Goal: Register for event/course: Sign up to attend an event or enroll in a course

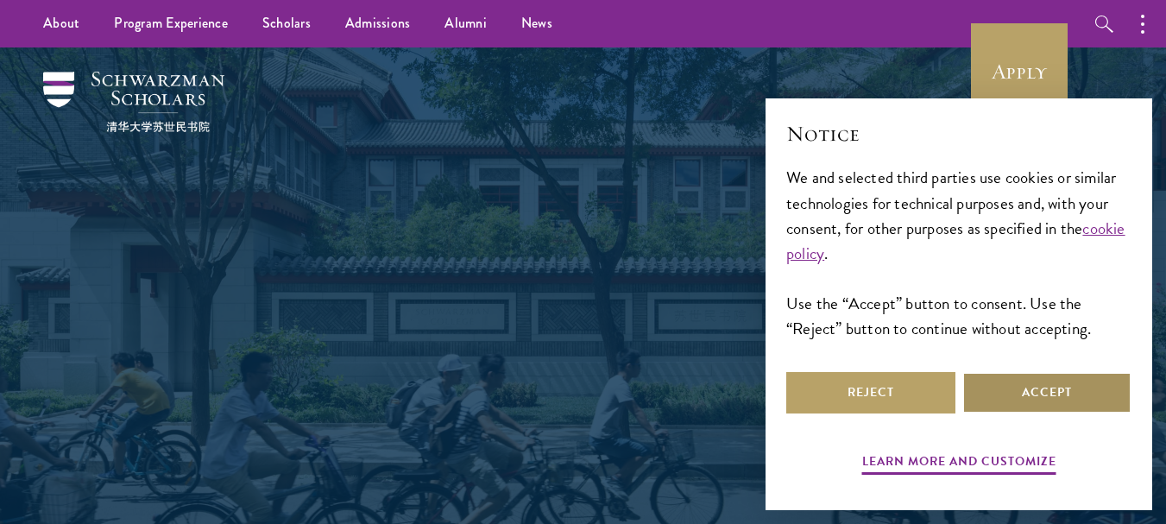
click at [1053, 405] on button "Accept" at bounding box center [1046, 392] width 169 height 41
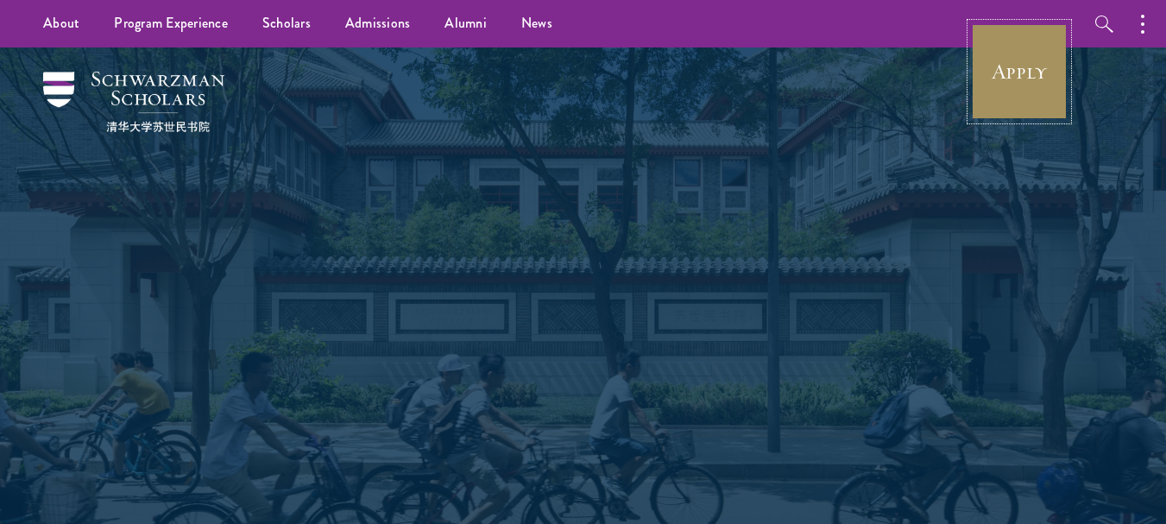
click at [1026, 85] on link "Apply" at bounding box center [1019, 71] width 97 height 97
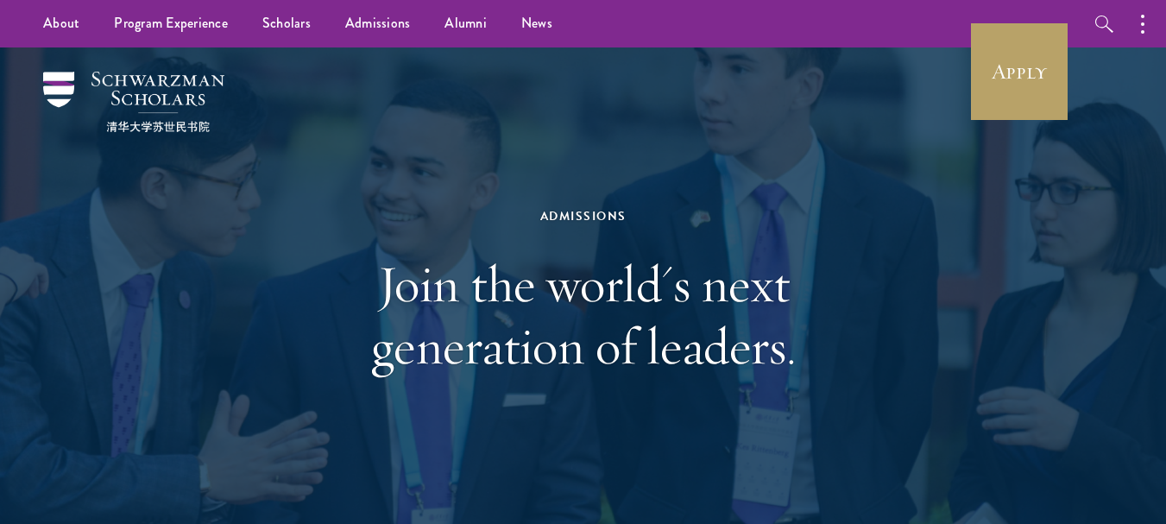
click at [808, 84] on div "Admissions Join the world's next generation of leaders." at bounding box center [582, 290] width 993 height 487
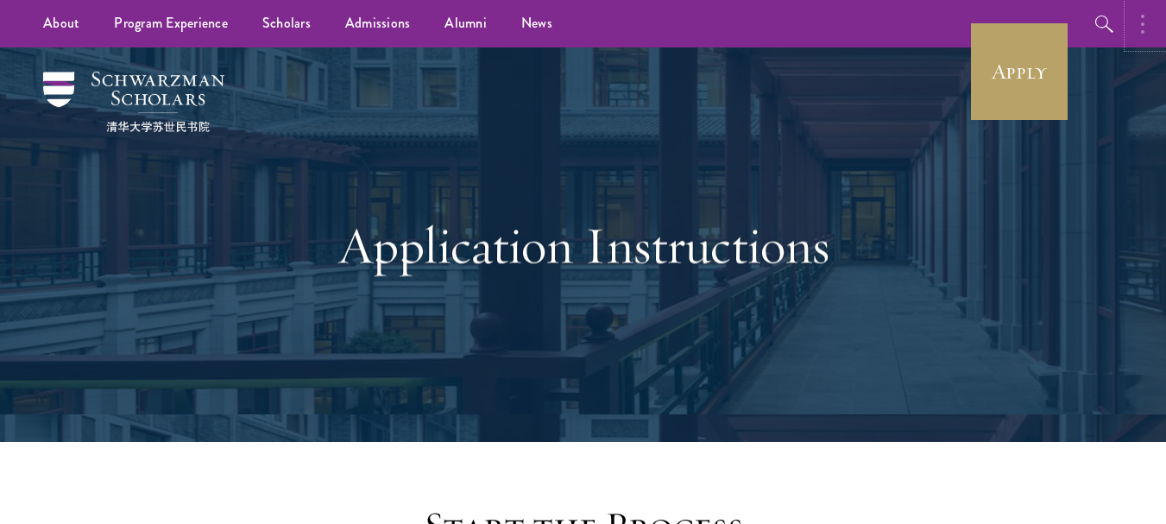
click at [1142, 26] on icon "button" at bounding box center [1142, 24] width 3 height 21
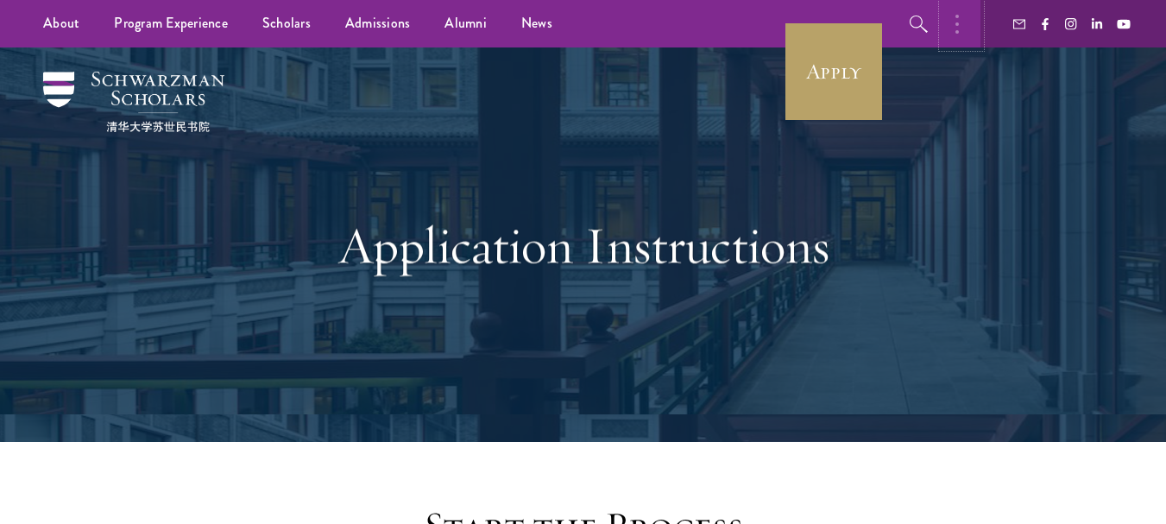
click at [952, 26] on button "button" at bounding box center [961, 23] width 38 height 47
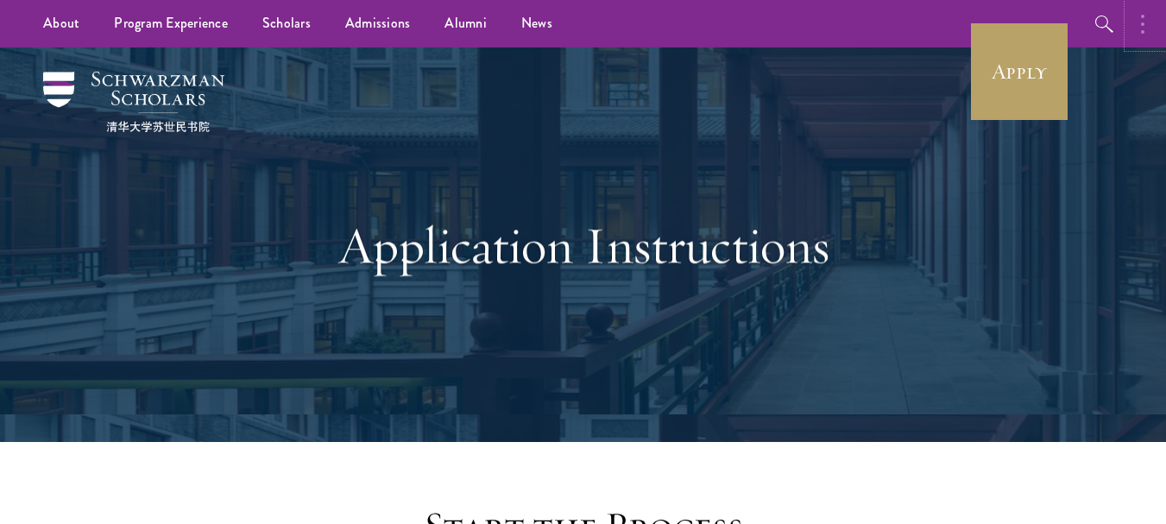
click at [1151, 25] on button "button" at bounding box center [1147, 23] width 38 height 47
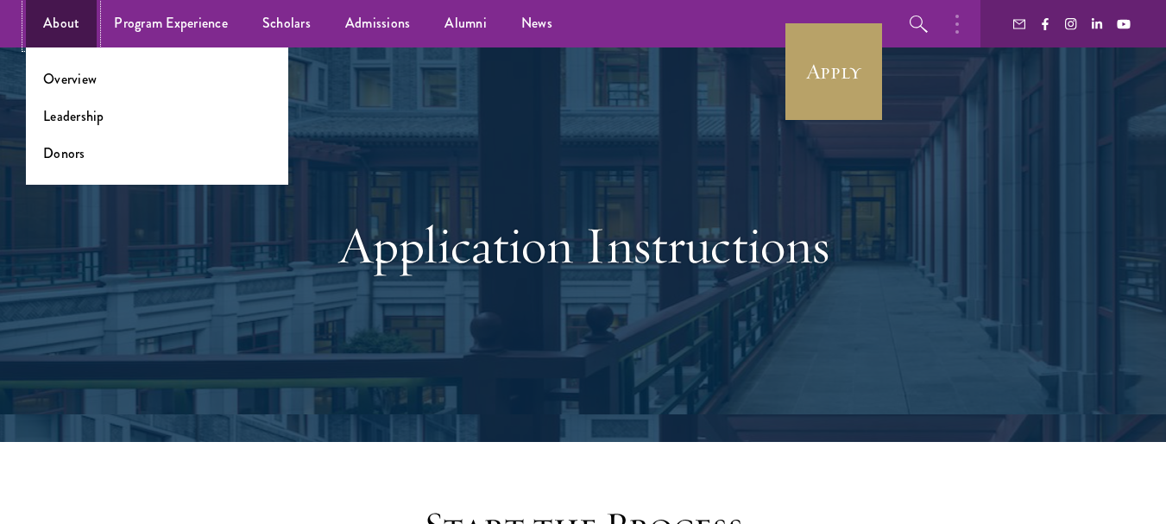
click at [47, 29] on link "About" at bounding box center [61, 23] width 71 height 47
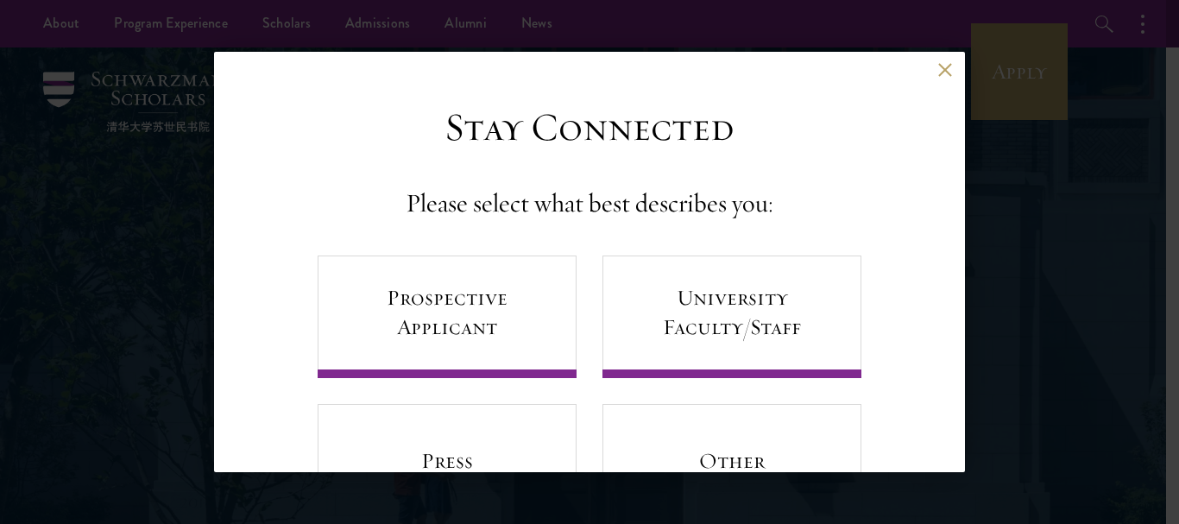
click at [937, 71] on button at bounding box center [944, 69] width 15 height 15
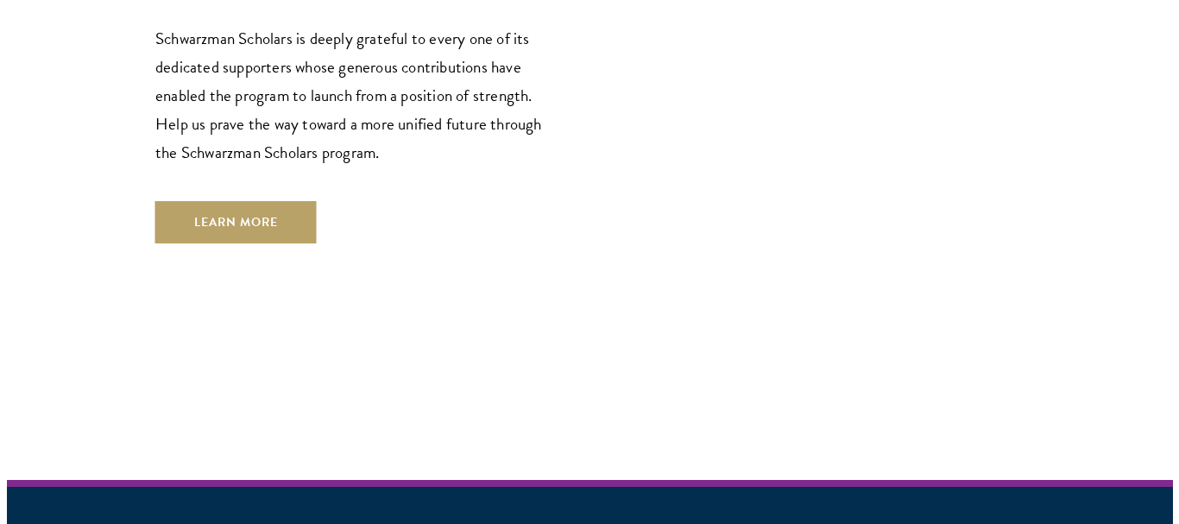
scroll to position [5138, 0]
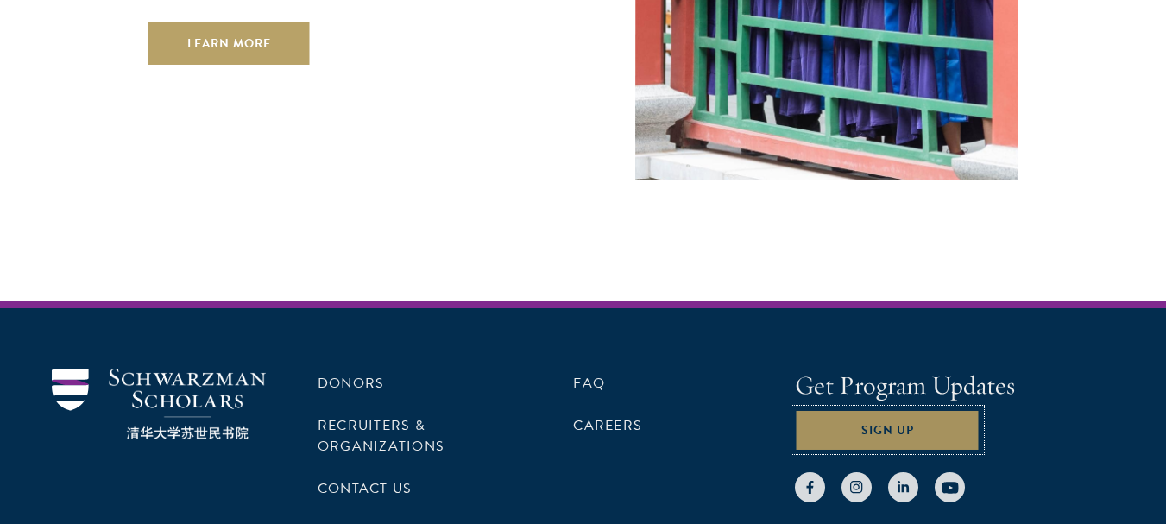
click at [907, 409] on button "Sign Up" at bounding box center [887, 429] width 185 height 41
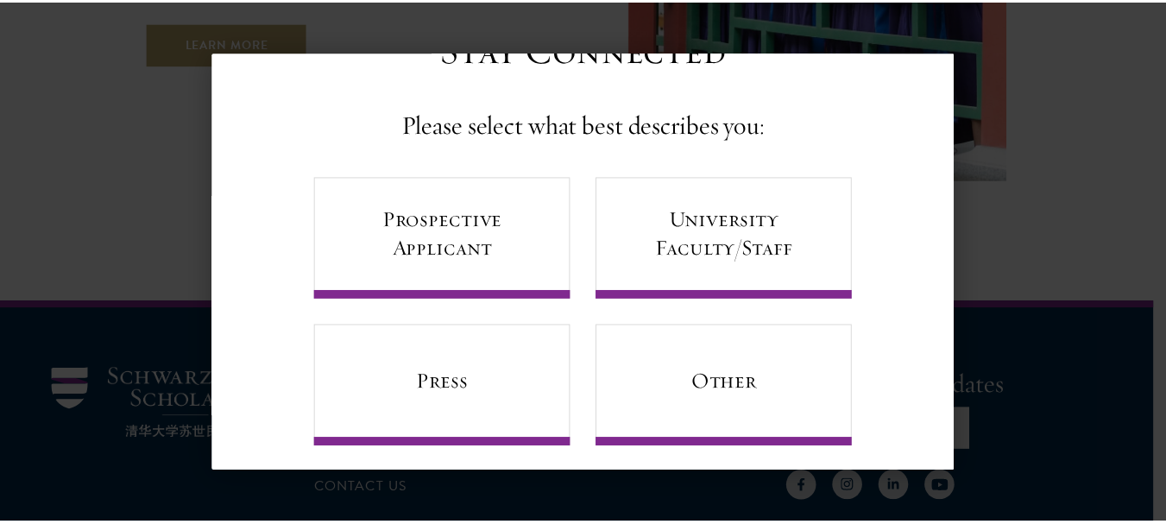
scroll to position [93, 0]
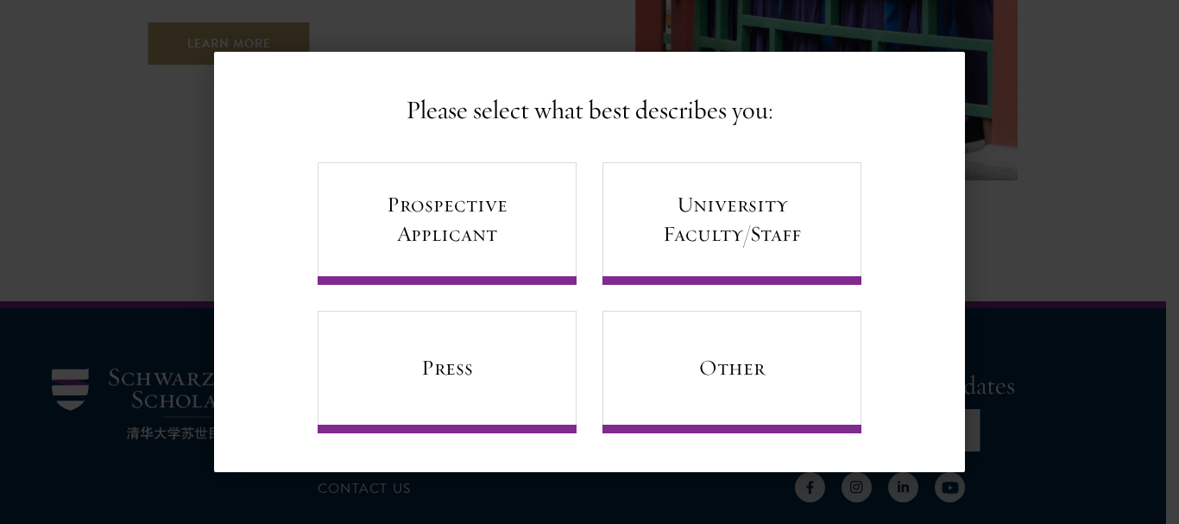
click at [1044, 77] on div "Back Stay Connected Please select what best describes you: Prospective Applican…" at bounding box center [589, 262] width 1179 height 420
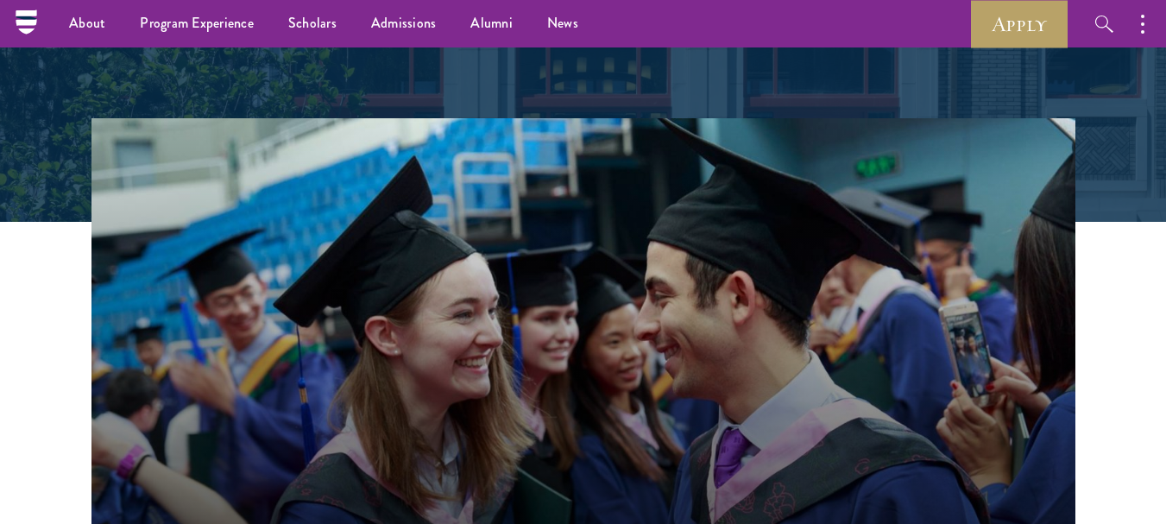
scroll to position [0, 0]
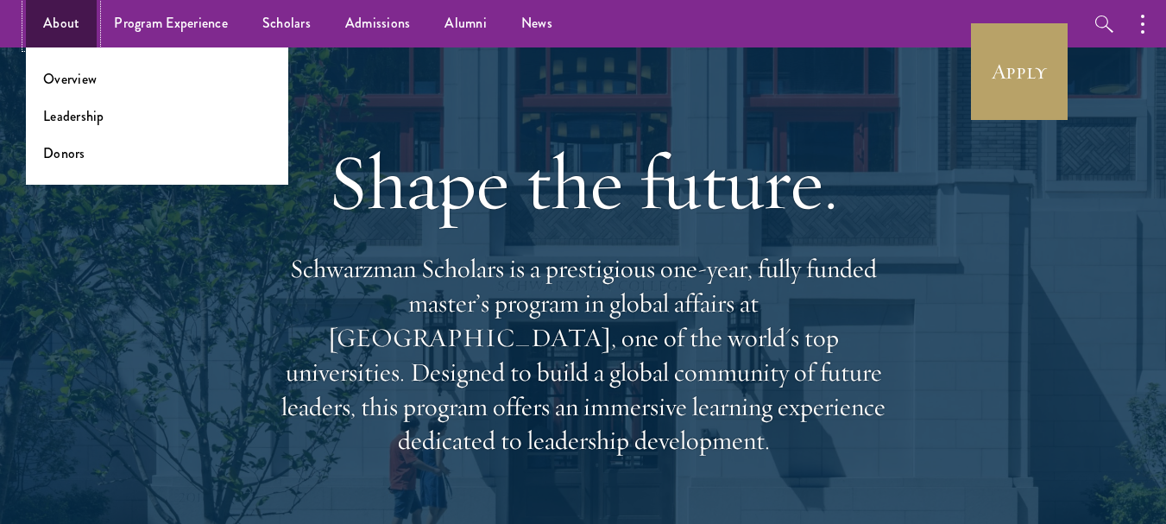
click at [69, 22] on link "About" at bounding box center [61, 23] width 71 height 47
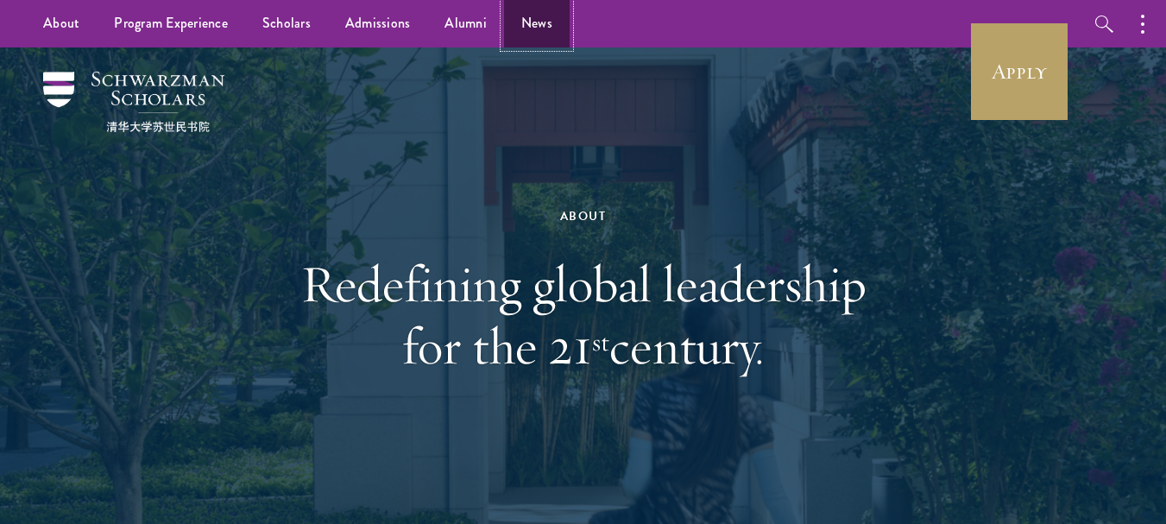
click at [537, 22] on link "News" at bounding box center [537, 23] width 66 height 47
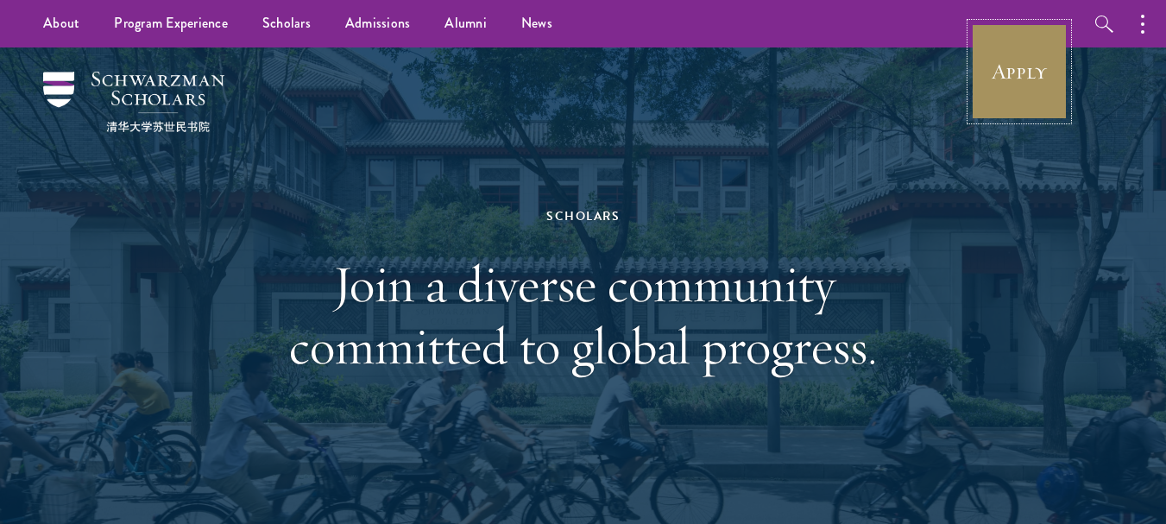
click at [1035, 73] on link "Apply" at bounding box center [1019, 71] width 97 height 97
